Goal: Information Seeking & Learning: Learn about a topic

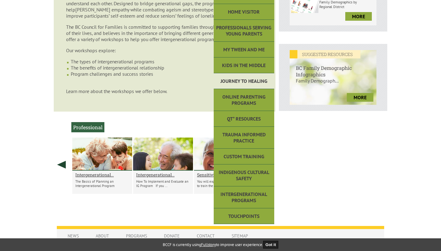
scroll to position [223, 0]
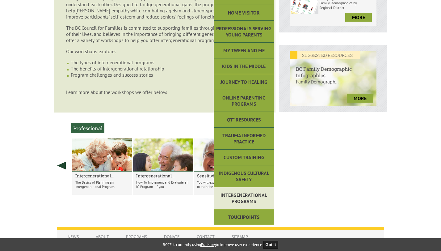
click at [243, 196] on link "Intergenerational Programs" at bounding box center [244, 198] width 61 height 22
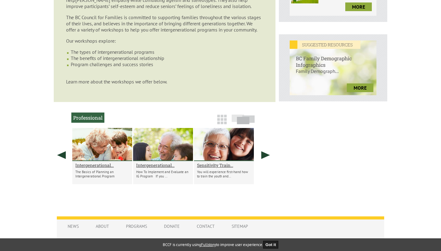
scroll to position [241, 0]
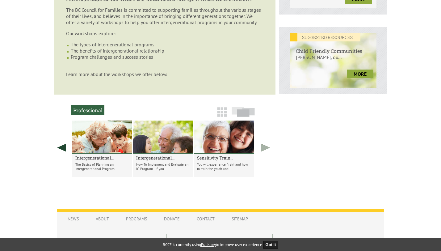
click at [263, 157] on link at bounding box center [265, 147] width 15 height 54
click at [264, 158] on link at bounding box center [265, 147] width 15 height 54
click at [112, 161] on h2 "Intergenerational..." at bounding box center [102, 158] width 54 height 6
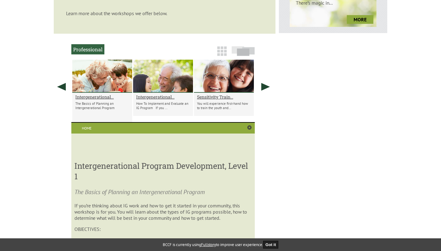
scroll to position [301, 0]
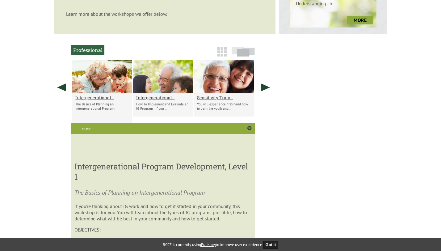
click at [345, 103] on div "Sexual Orientation & Gender Diversity in Families Making your organization into…" at bounding box center [221, 118] width 334 height 719
click at [163, 100] on h2 "Intergenerational..." at bounding box center [163, 98] width 54 height 6
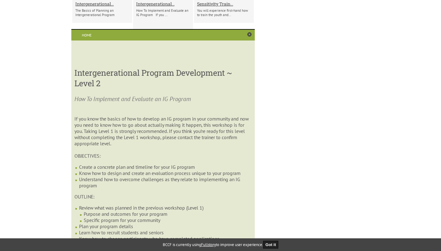
scroll to position [393, 0]
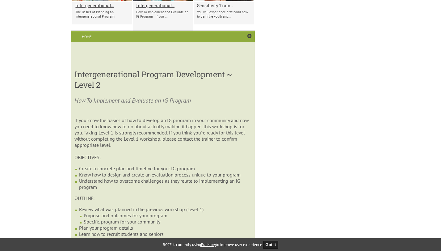
click at [207, 8] on h2 "Sensitivity Train..." at bounding box center [224, 5] width 54 height 6
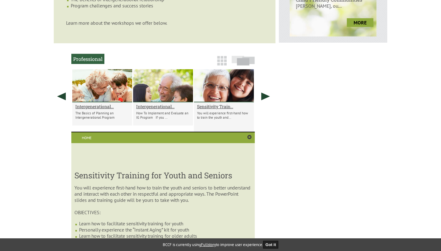
scroll to position [278, 0]
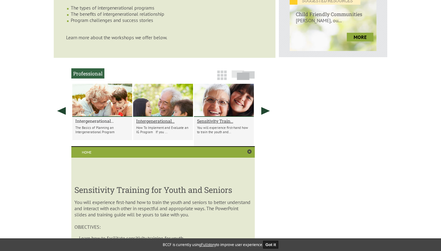
click at [98, 124] on h2 "Intergenerational..." at bounding box center [102, 121] width 54 height 6
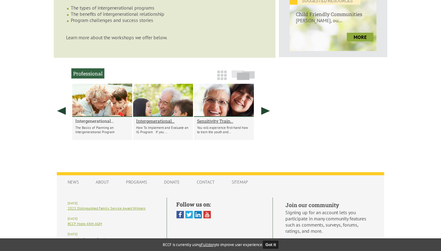
scroll to position [322, 0]
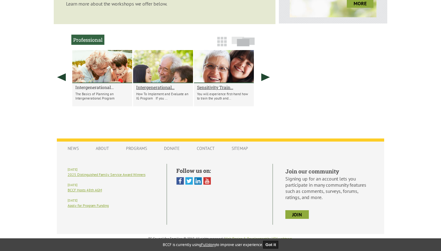
click at [97, 85] on h2 "Intergenerational..." at bounding box center [102, 87] width 54 height 6
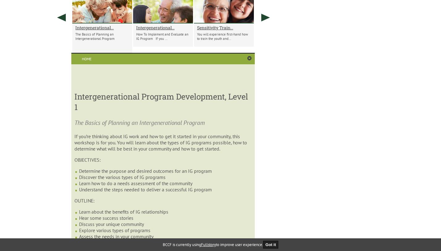
scroll to position [348, 0]
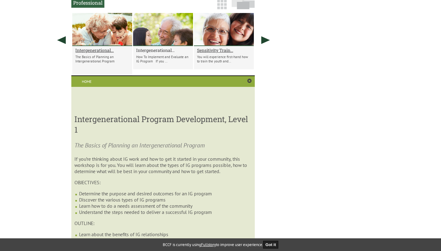
click at [159, 53] on h2 "Intergenerational..." at bounding box center [163, 50] width 54 height 6
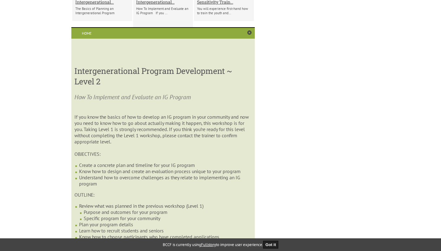
scroll to position [357, 0]
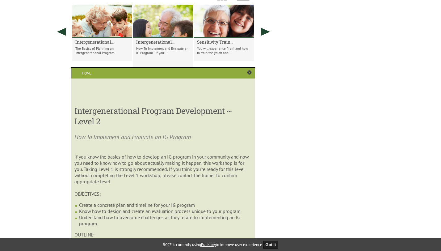
click at [220, 45] on h2 "Sensitivity Train..." at bounding box center [224, 42] width 54 height 6
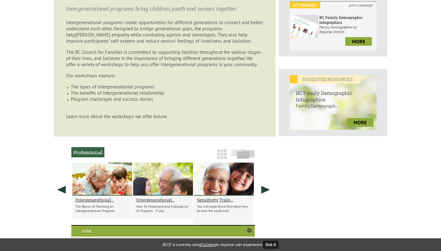
scroll to position [200, 0]
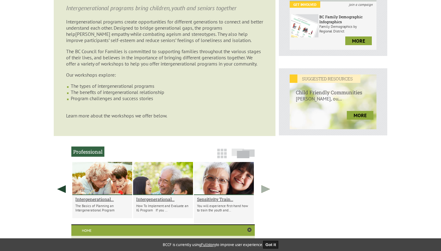
click at [263, 199] on link at bounding box center [265, 189] width 15 height 54
click at [242, 158] on img at bounding box center [243, 153] width 23 height 10
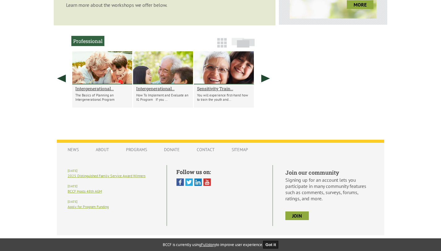
scroll to position [321, 0]
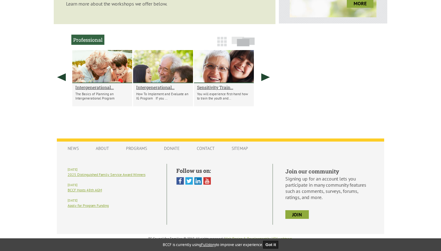
click at [223, 40] on img at bounding box center [222, 42] width 10 height 10
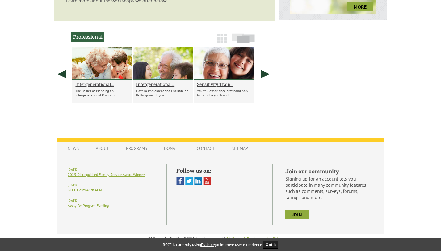
click at [223, 40] on img at bounding box center [222, 39] width 10 height 10
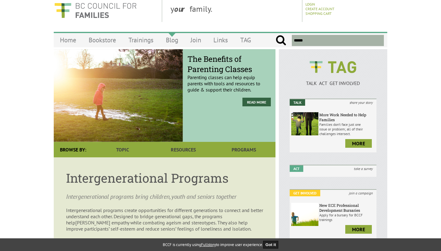
scroll to position [2, 0]
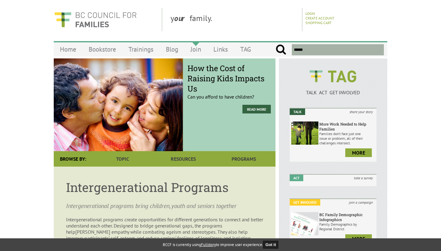
click at [197, 49] on link "Join" at bounding box center [195, 49] width 23 height 15
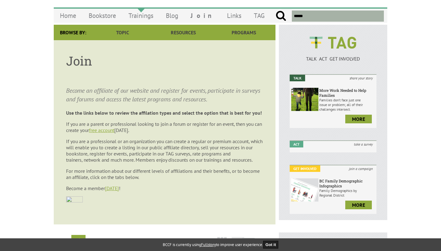
scroll to position [239, 0]
